Goal: Task Accomplishment & Management: Use online tool/utility

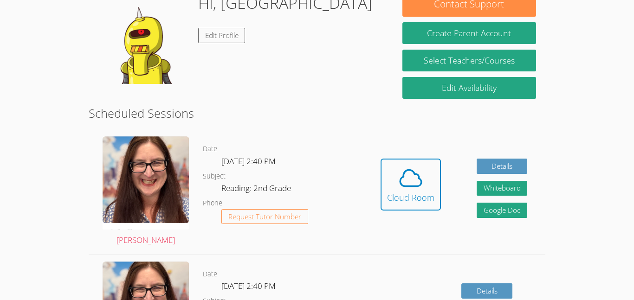
scroll to position [163, 0]
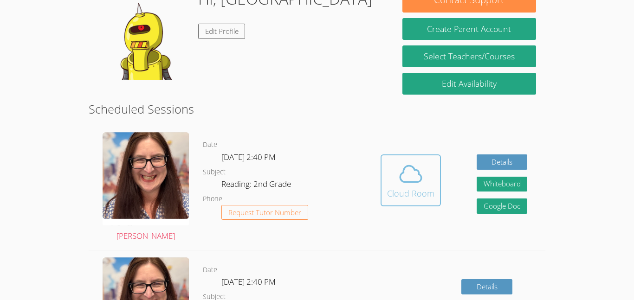
click at [413, 194] on div "Cloud Room" at bounding box center [410, 193] width 47 height 13
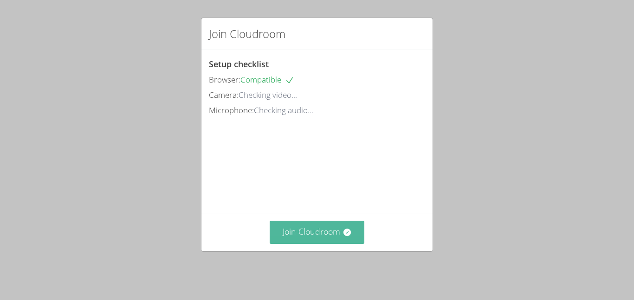
click at [341, 244] on button "Join Cloudroom" at bounding box center [317, 232] width 95 height 23
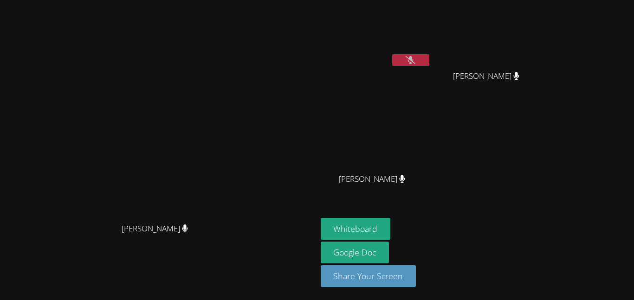
click at [429, 59] on button at bounding box center [410, 60] width 37 height 12
click at [414, 58] on icon at bounding box center [411, 60] width 6 height 8
click at [391, 230] on button "Whiteboard" at bounding box center [356, 229] width 70 height 22
